Goal: Task Accomplishment & Management: Manage account settings

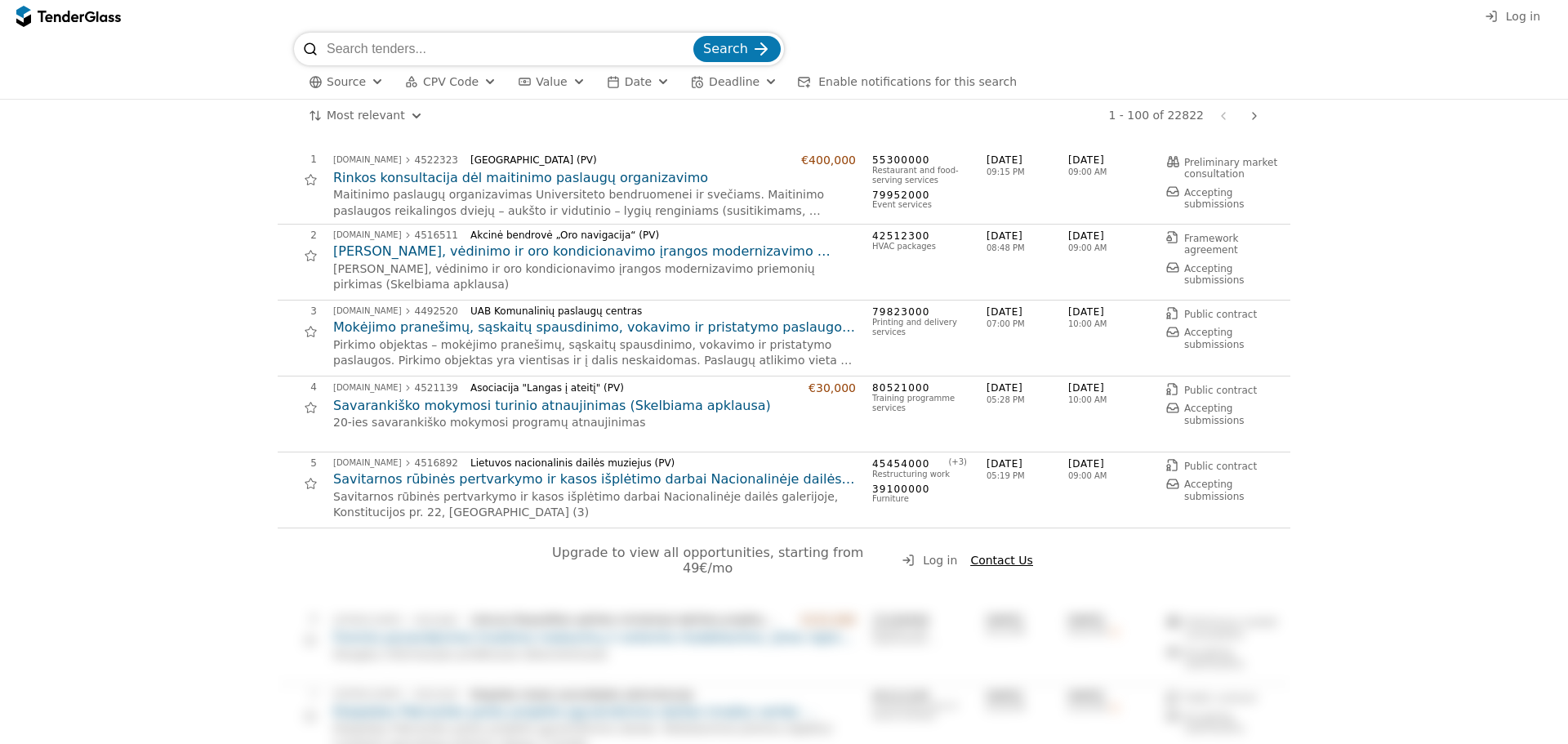
click at [1533, 16] on span "Log in" at bounding box center [1524, 16] width 35 height 13
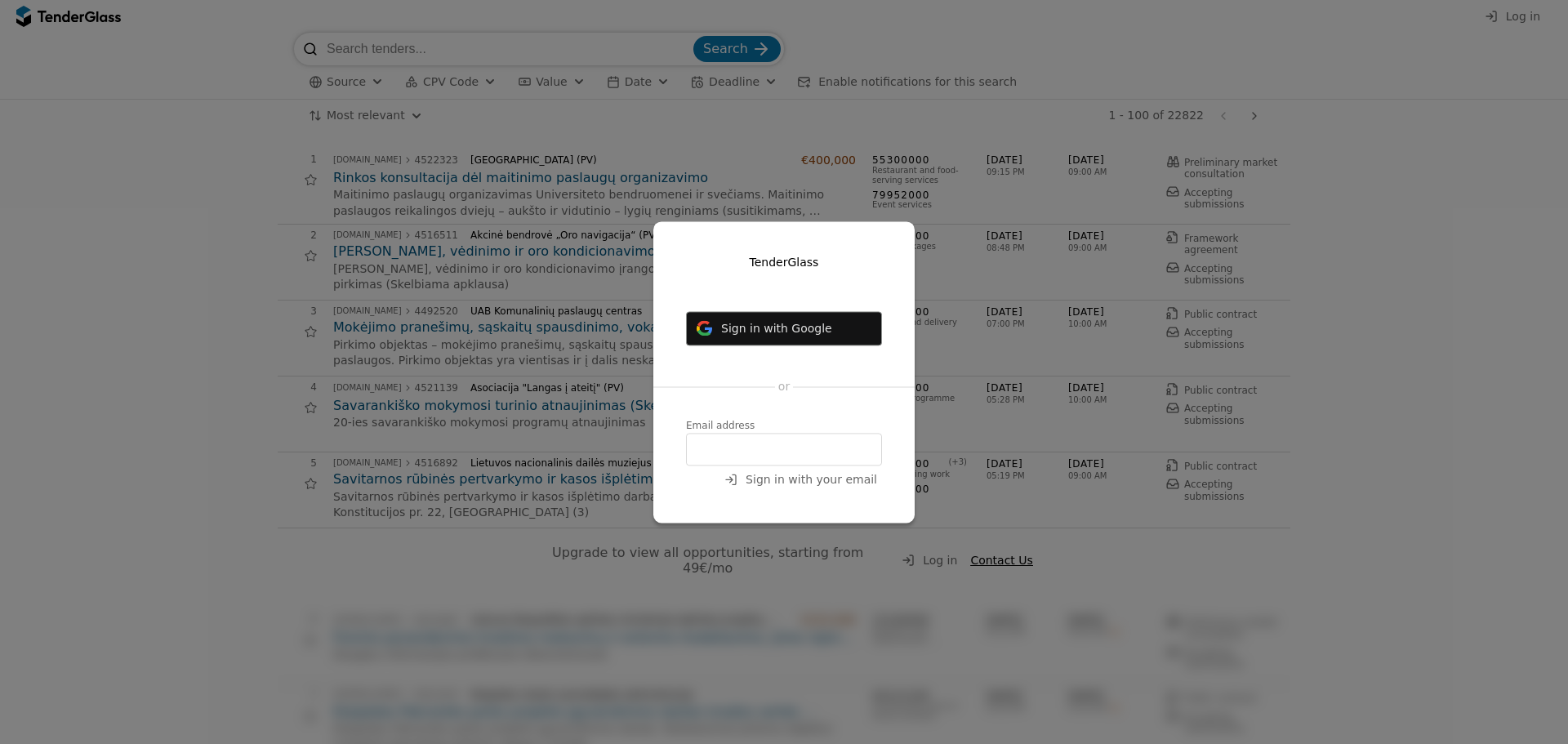
click at [773, 445] on input "email" at bounding box center [784, 450] width 196 height 33
type input "[PERSON_NAME][EMAIL_ADDRESS][DOMAIN_NAME]"
click at [833, 486] on span "Sign in with your email" at bounding box center [811, 480] width 132 height 13
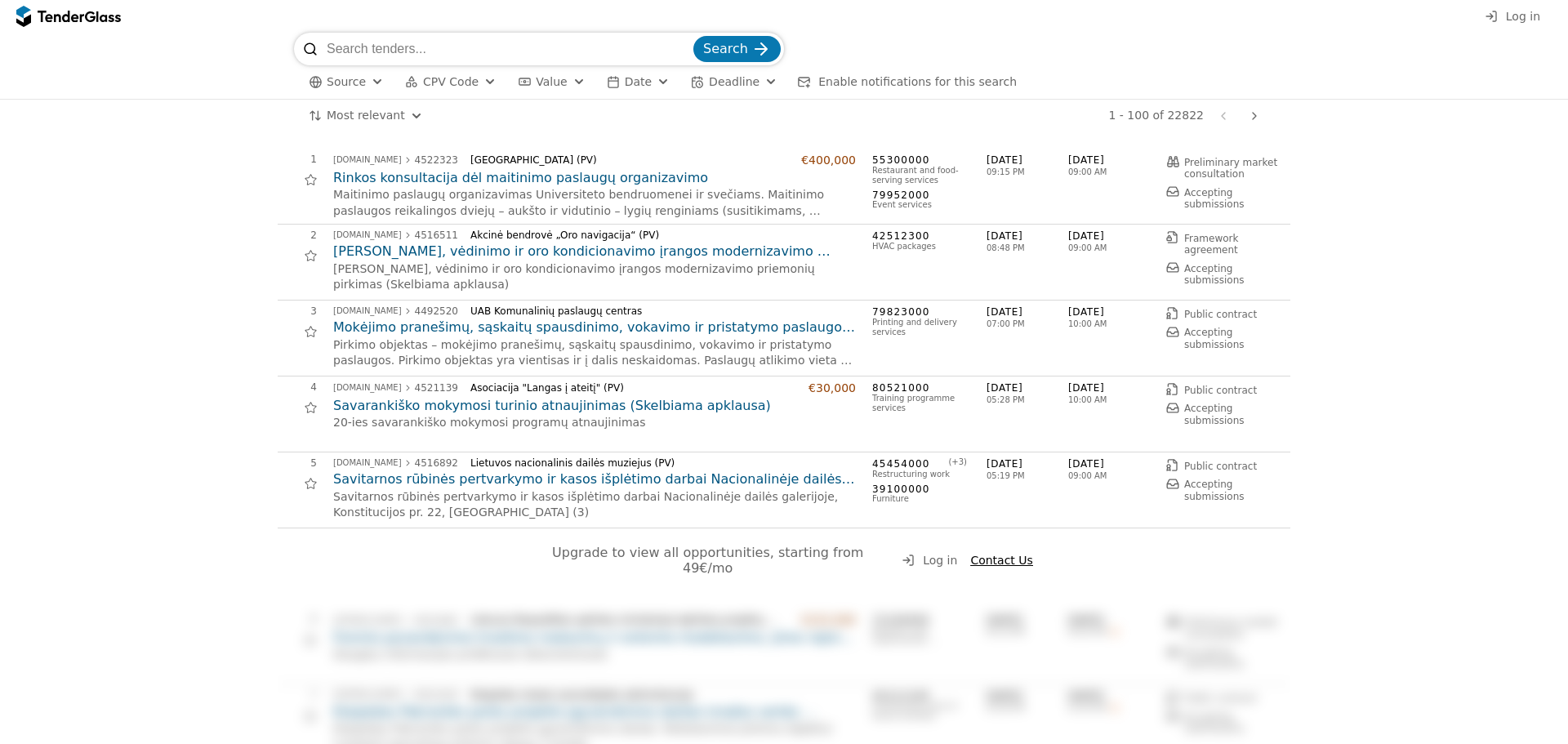
click at [1527, 16] on span "Log in" at bounding box center [1524, 16] width 35 height 13
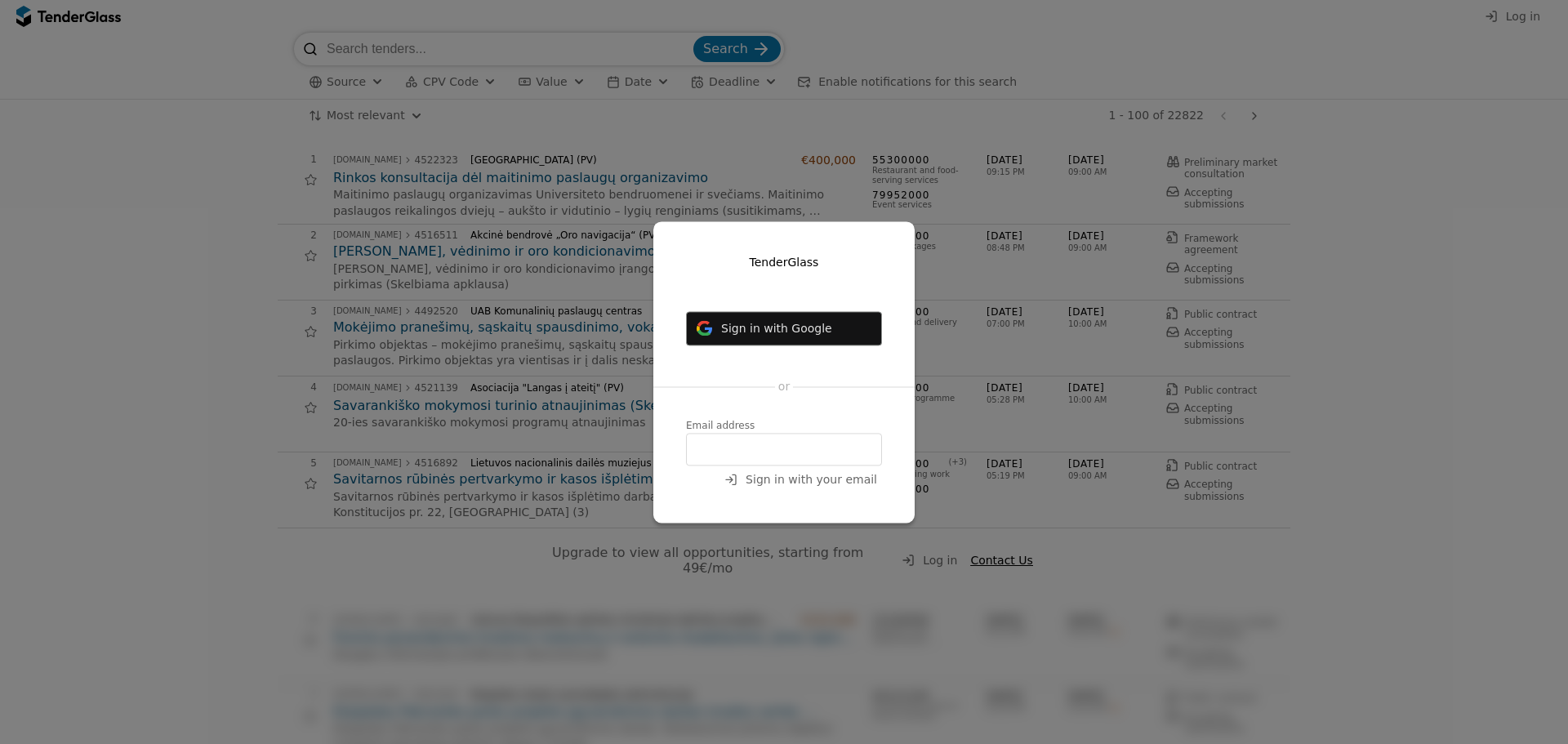
click at [733, 456] on input "email" at bounding box center [784, 450] width 196 height 33
type input "[EMAIL_ADDRESS][DOMAIN_NAME]"
click at [819, 478] on span "Sign in with your email" at bounding box center [811, 480] width 132 height 13
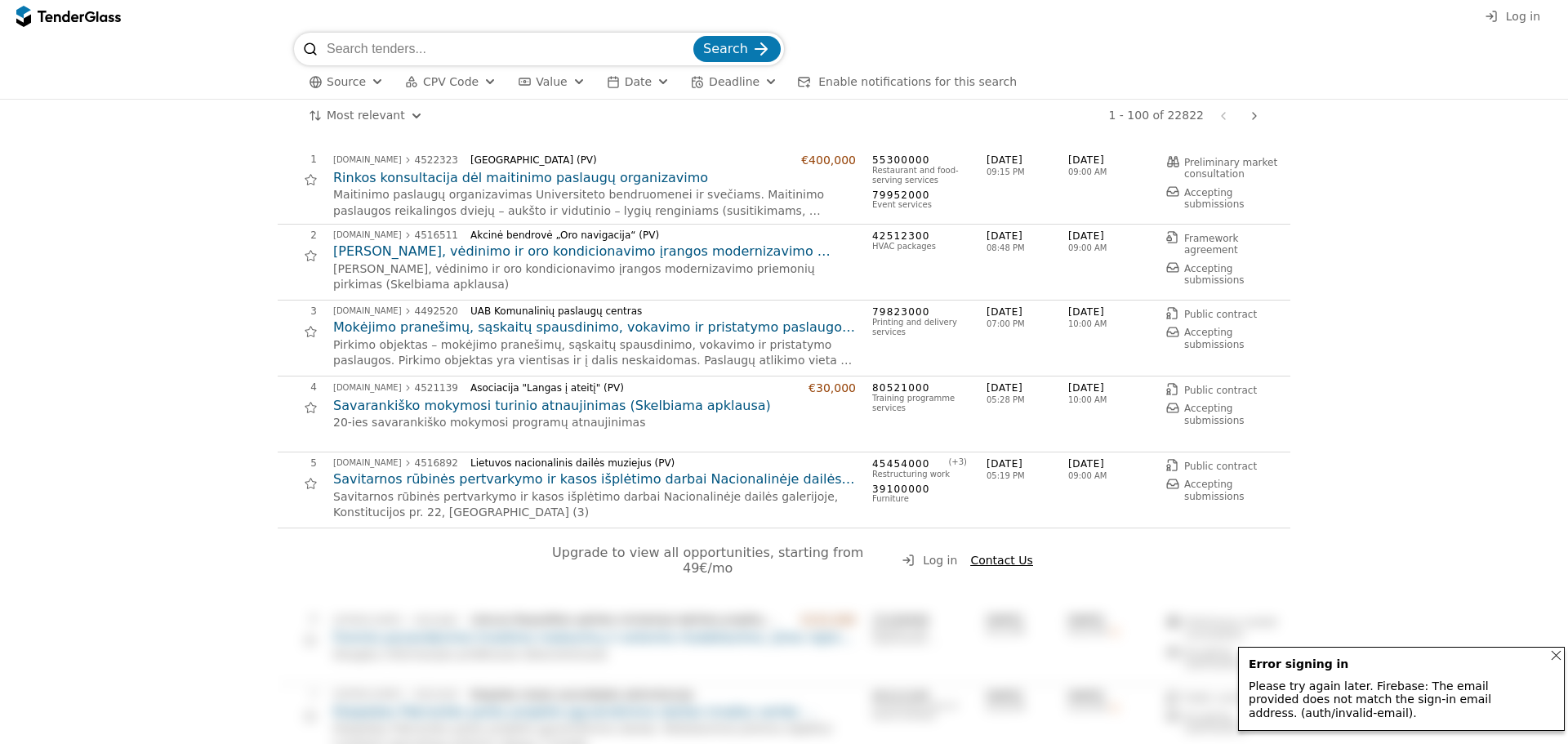
click at [1519, 12] on span "Log in" at bounding box center [1524, 16] width 35 height 13
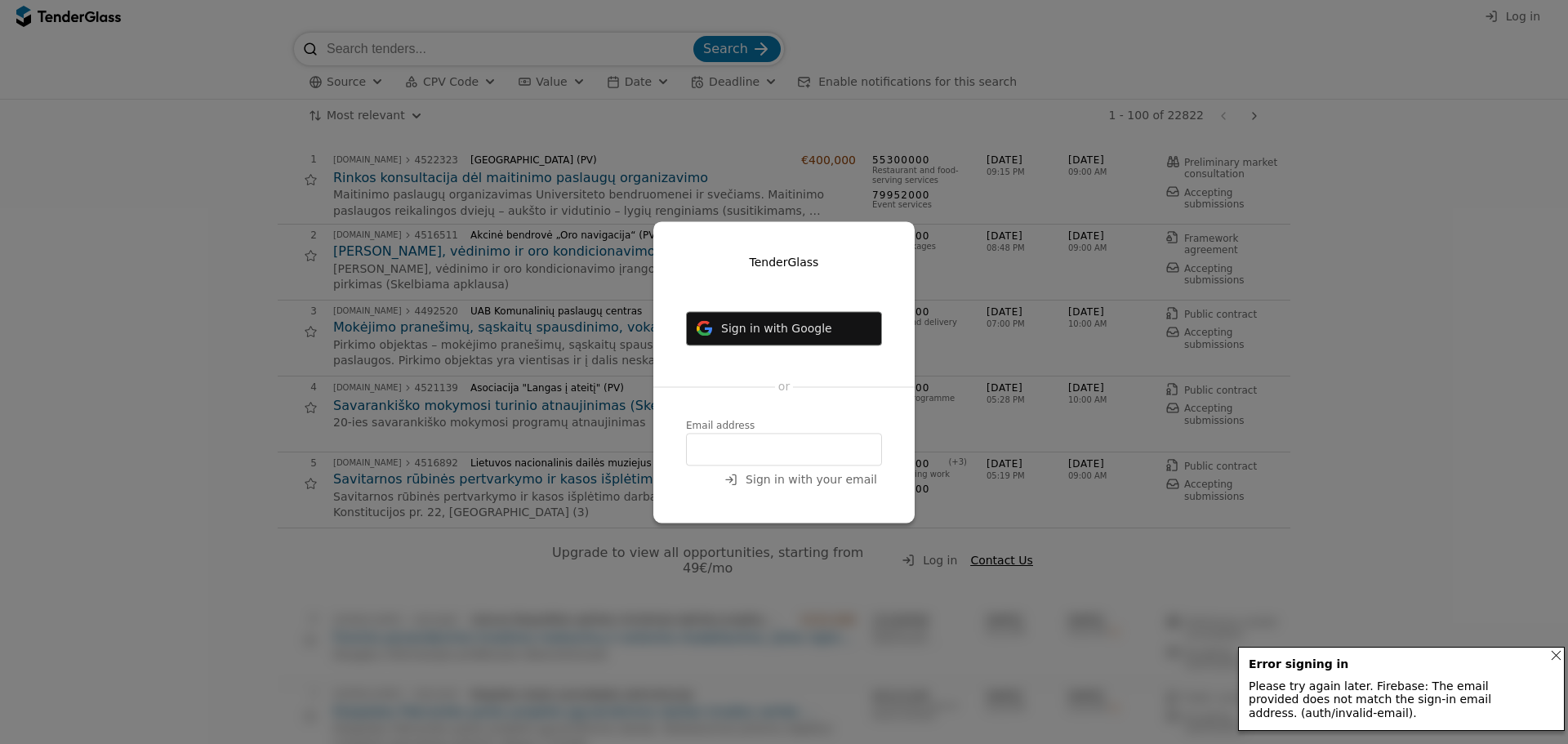
click at [754, 449] on input "email" at bounding box center [784, 450] width 196 height 33
type input "[PERSON_NAME][EMAIL_ADDRESS][DOMAIN_NAME]"
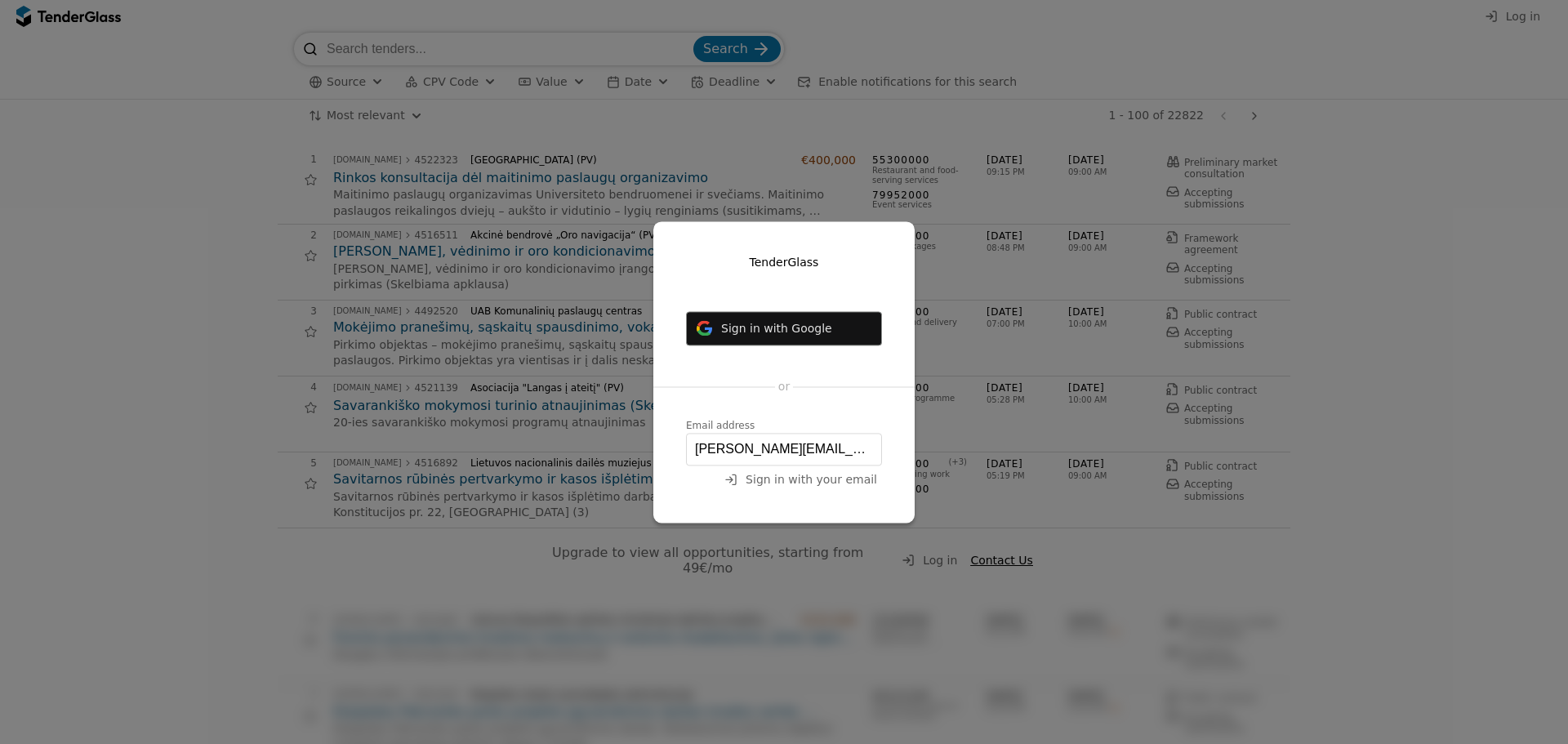
click at [832, 481] on span "Sign in with your email" at bounding box center [811, 480] width 132 height 13
